Goal: Navigation & Orientation: Find specific page/section

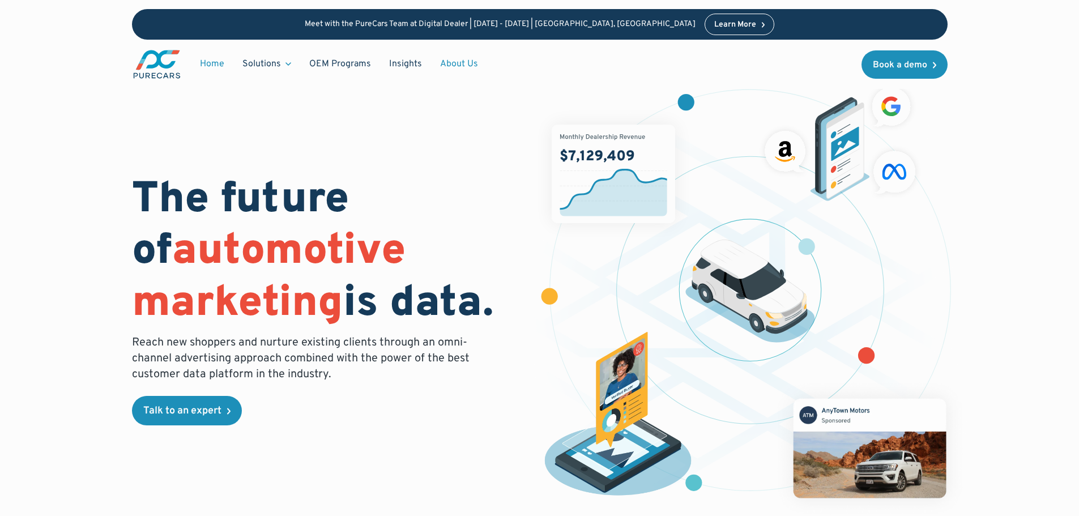
click at [469, 62] on link "About Us" at bounding box center [459, 64] width 56 height 22
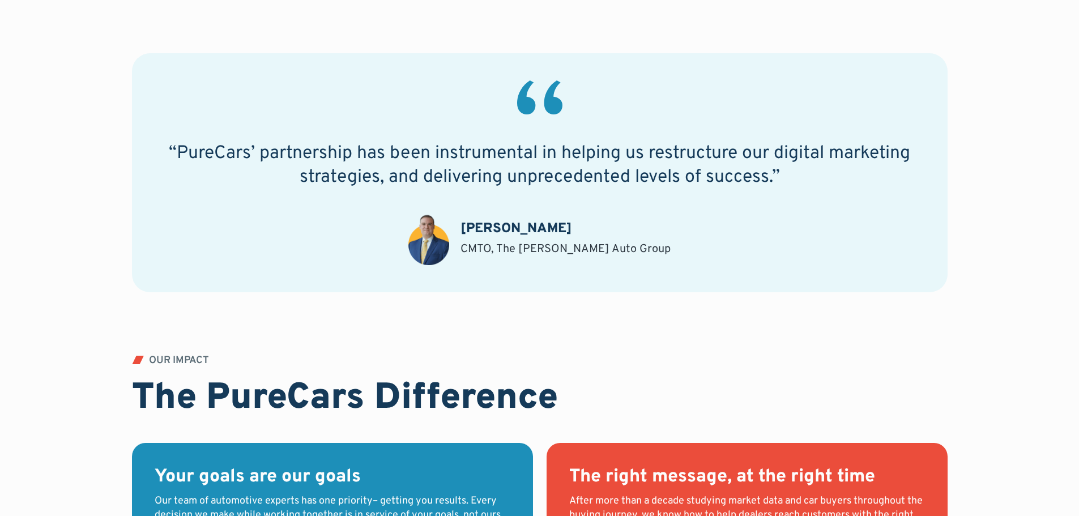
scroll to position [1019, 0]
